Goal: Task Accomplishment & Management: Manage account settings

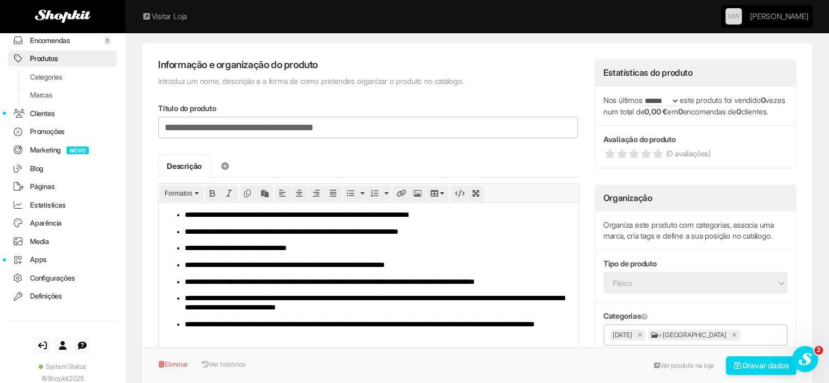
scroll to position [54, 0]
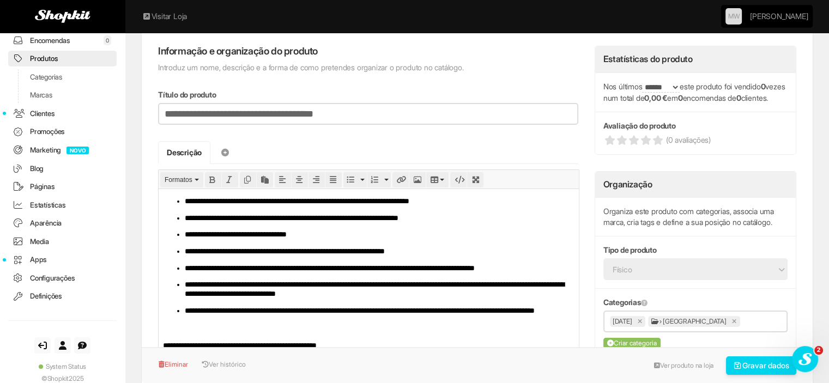
click at [49, 56] on link "Produtos" at bounding box center [62, 59] width 108 height 16
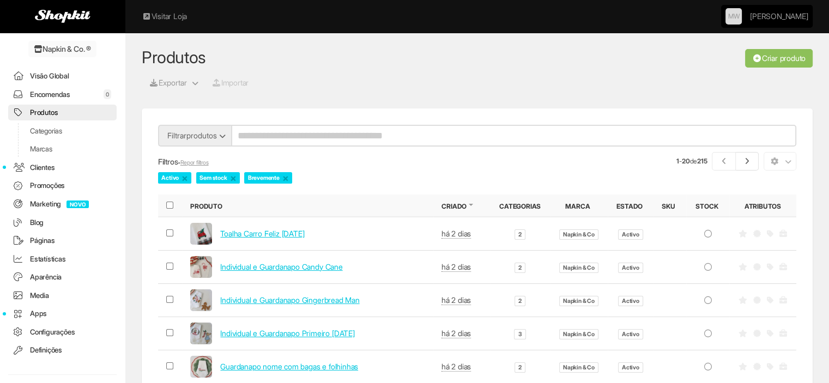
scroll to position [54, 0]
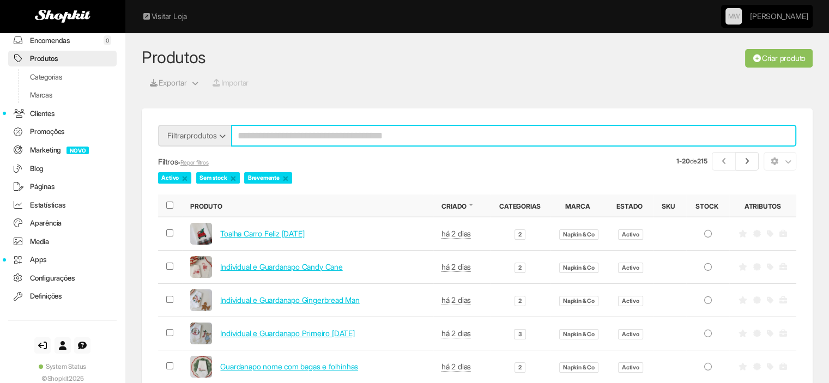
click at [350, 137] on input "search" at bounding box center [513, 136] width 565 height 22
type input "******"
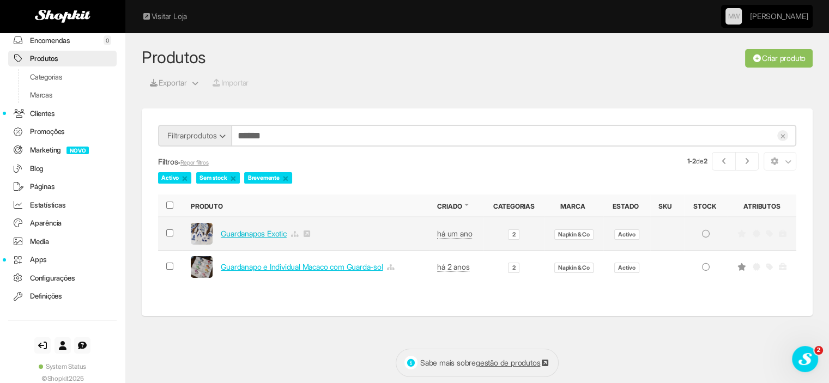
click at [257, 229] on link "Guardanapos Exotic" at bounding box center [253, 233] width 65 height 9
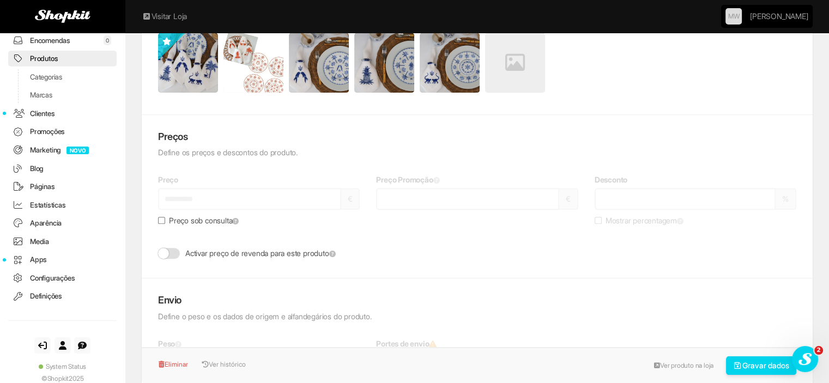
scroll to position [872, 0]
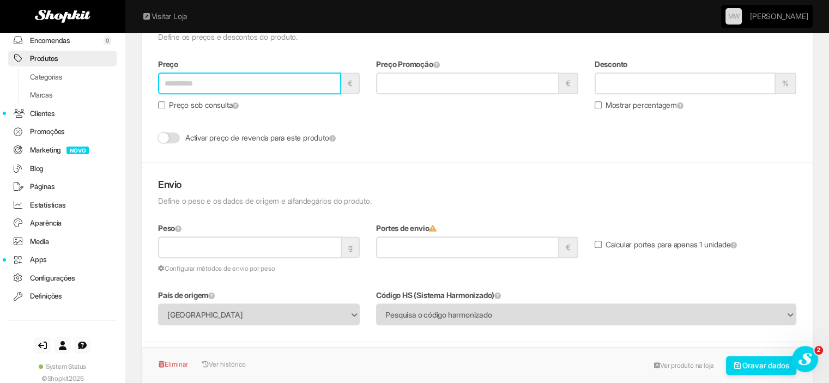
click at [181, 76] on input "Preço" at bounding box center [249, 83] width 183 height 22
type input "**"
type input "*****"
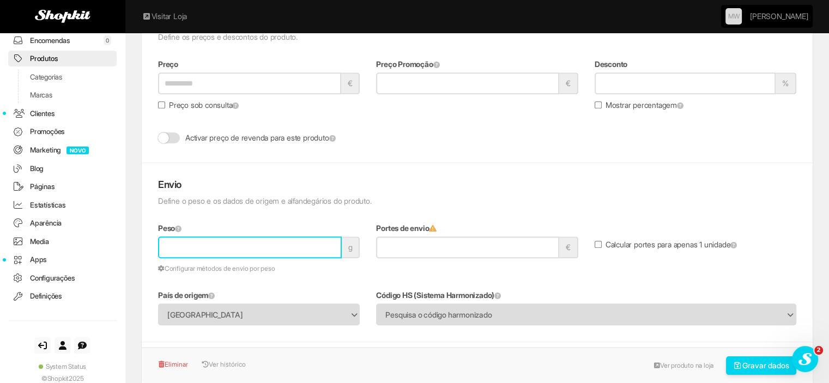
click at [199, 245] on input "Peso" at bounding box center [250, 247] width 184 height 22
type input "**"
click at [736, 368] on icon "submit" at bounding box center [738, 366] width 10 height 8
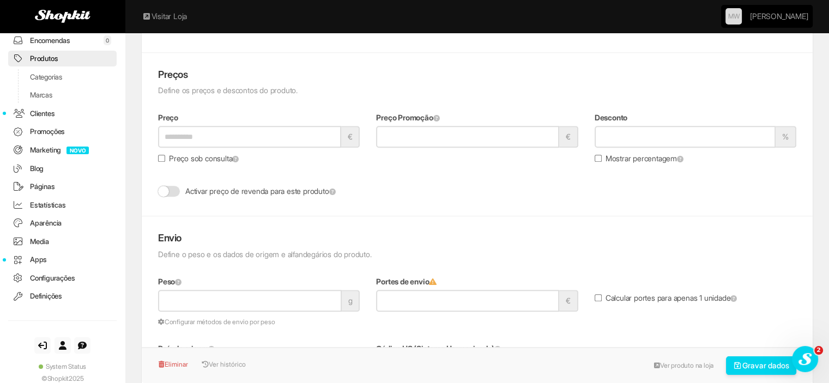
scroll to position [817, 0]
click at [157, 160] on div "Preço **** € Preço sob consulta" at bounding box center [259, 141] width 218 height 57
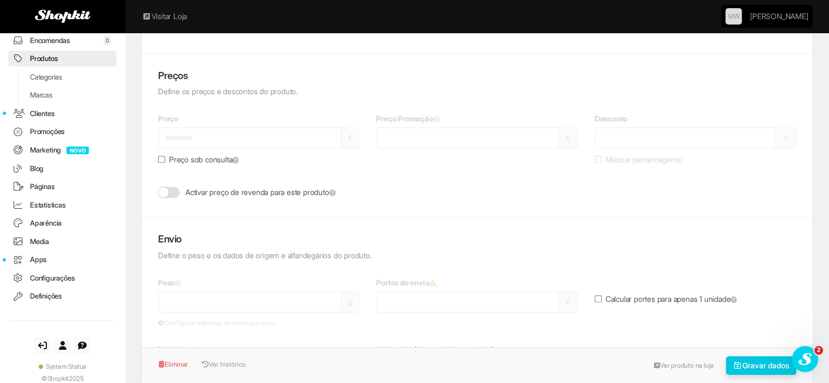
click at [752, 366] on button "Gravar dados" at bounding box center [761, 365] width 71 height 19
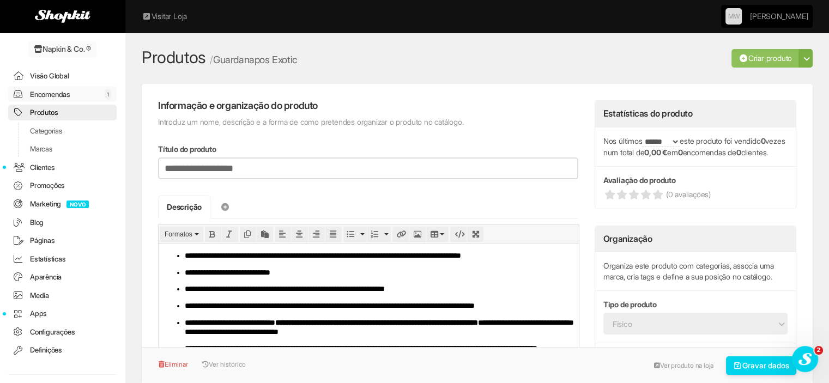
click at [52, 95] on link "Encomendas 1" at bounding box center [62, 95] width 108 height 16
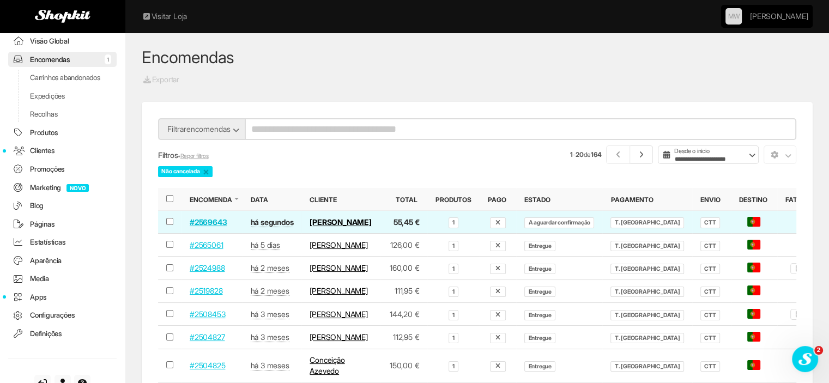
click at [208, 223] on link "#2569643" at bounding box center [208, 221] width 37 height 9
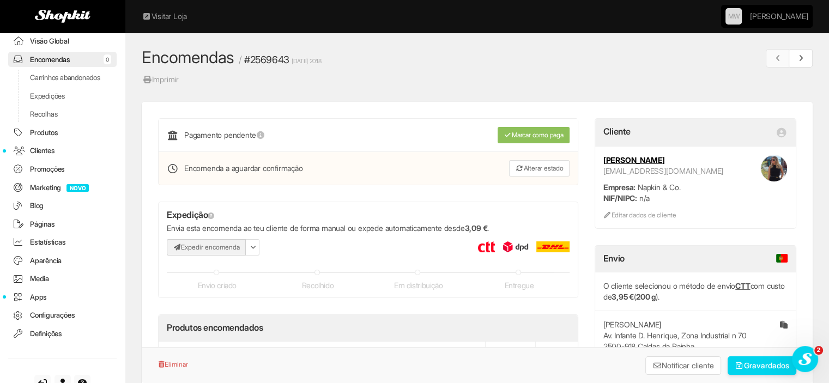
click at [197, 243] on button "Expedir encomenda" at bounding box center [206, 247] width 79 height 16
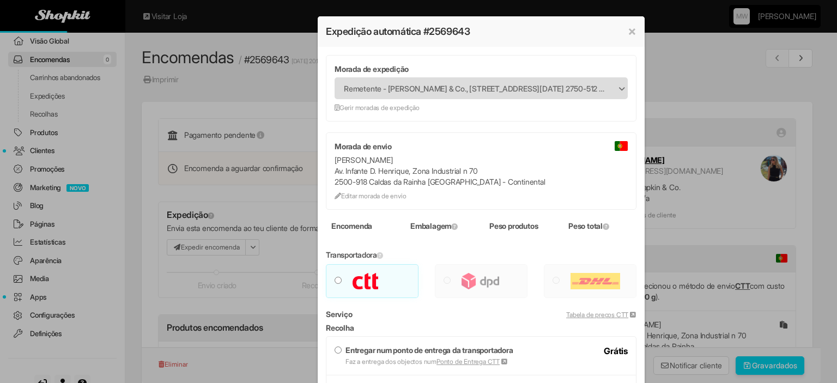
type input "***"
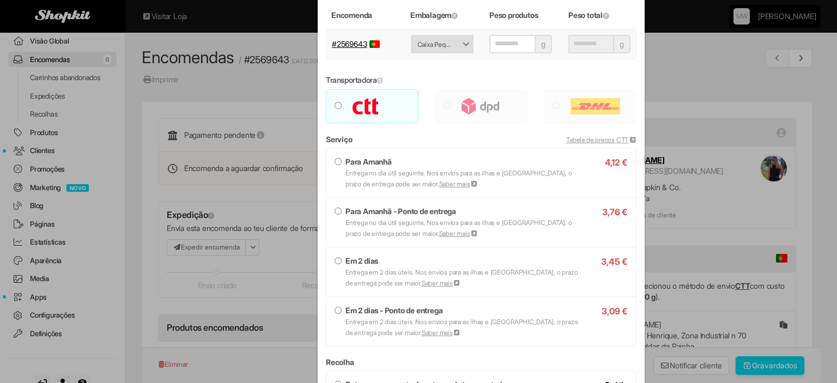
scroll to position [218, 0]
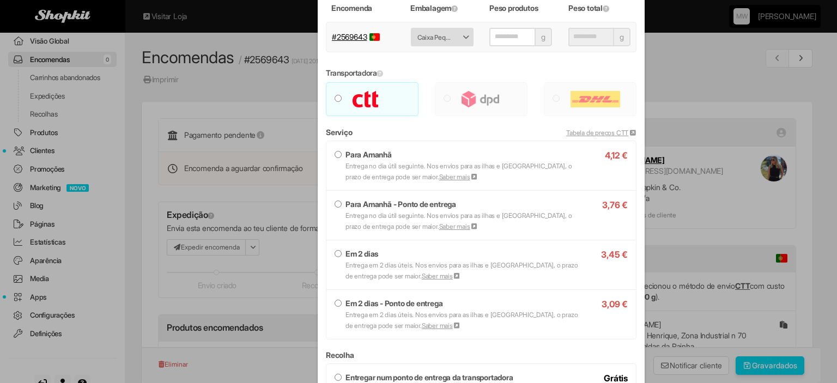
click at [345, 257] on strong "Em 2 dias" at bounding box center [361, 253] width 33 height 9
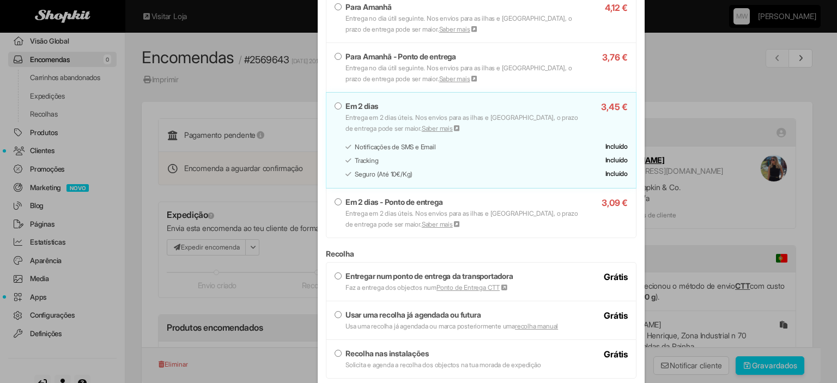
scroll to position [436, 0]
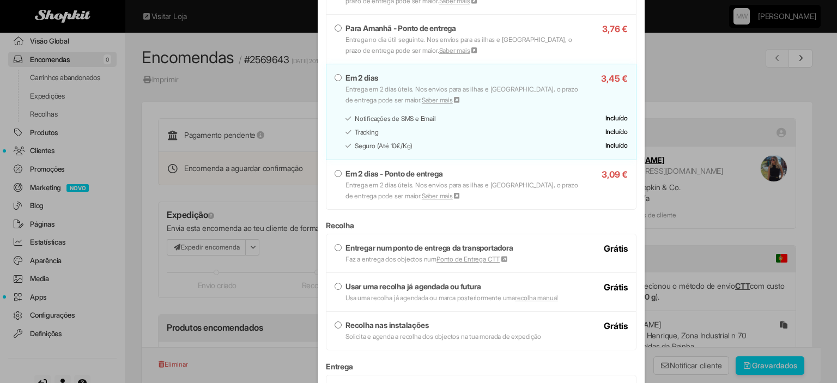
click at [376, 250] on strong "Entregar num ponto de entrega da transportadora" at bounding box center [429, 247] width 168 height 9
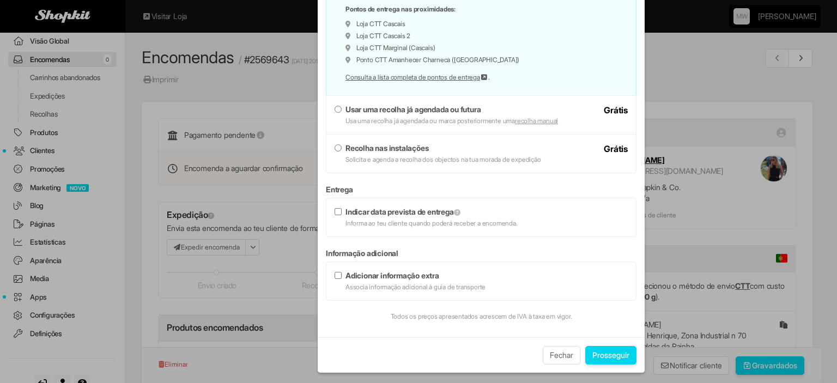
scroll to position [708, 0]
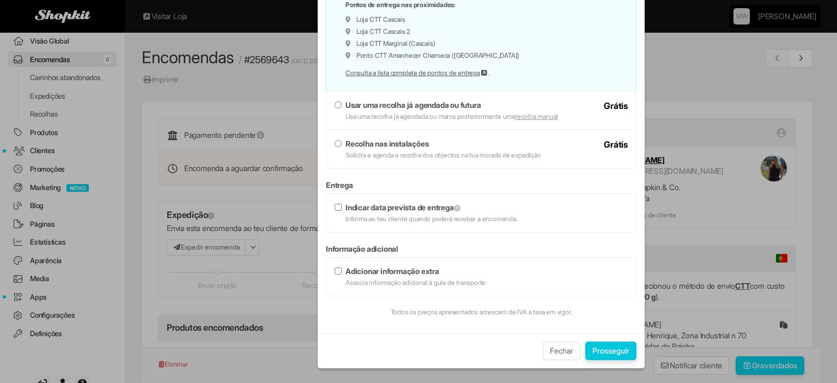
click at [585, 352] on button "Prosseguir" at bounding box center [610, 351] width 51 height 19
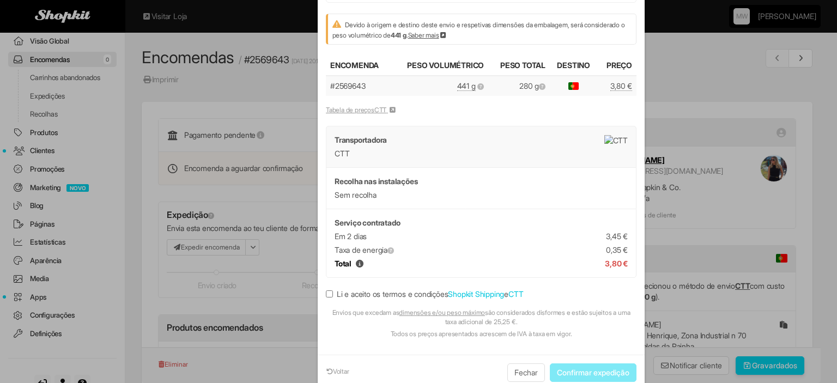
scroll to position [159, 0]
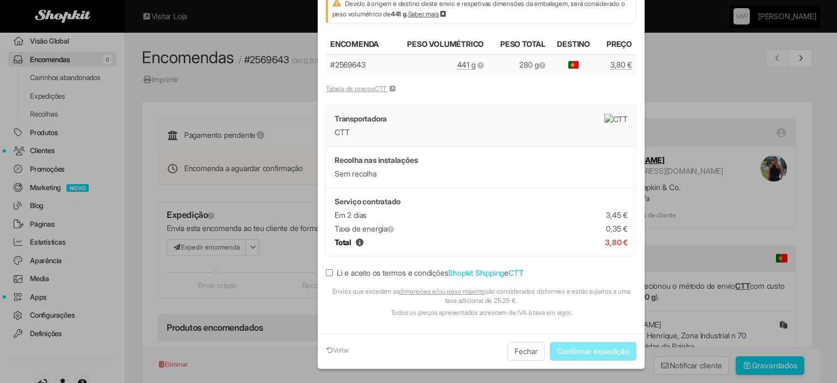
click at [355, 270] on label "Li e aceito os termos e condições Shopkit Shipping e CTT" at bounding box center [424, 272] width 197 height 11
click at [590, 342] on button "Confirmar expedição" at bounding box center [593, 351] width 87 height 19
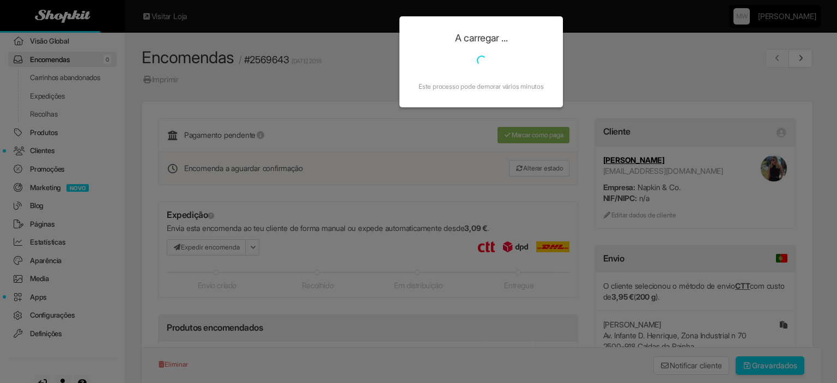
scroll to position [0, 0]
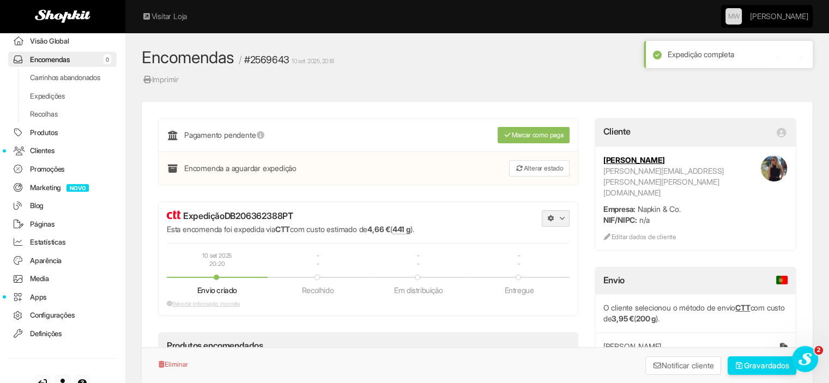
click at [548, 218] on icon "button" at bounding box center [550, 218] width 7 height 7
click at [498, 339] on link "OIB.pdf" at bounding box center [515, 340] width 108 height 16
